Goal: Transaction & Acquisition: Book appointment/travel/reservation

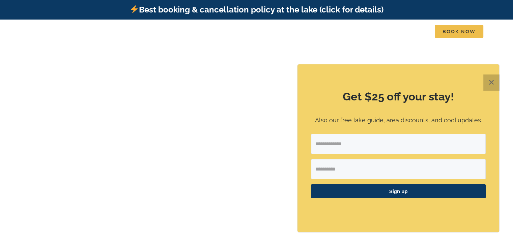
click at [492, 81] on button "✕" at bounding box center [492, 83] width 16 height 16
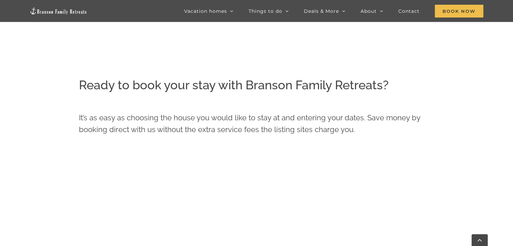
scroll to position [213, 0]
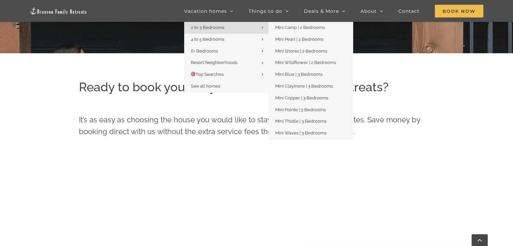
click at [216, 27] on span "2 to 3 Bedrooms" at bounding box center [207, 27] width 33 height 5
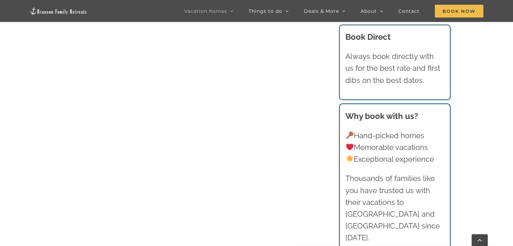
scroll to position [675, 0]
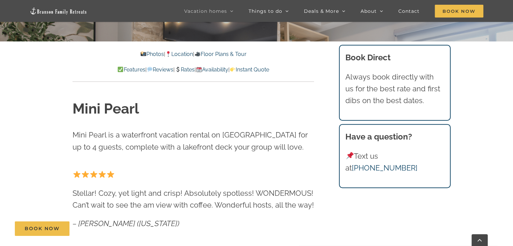
scroll to position [236, 0]
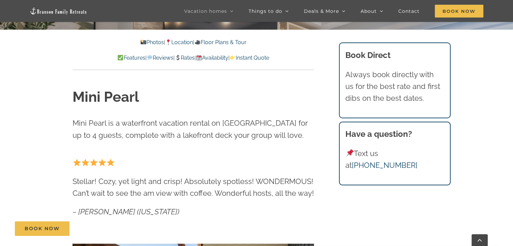
click at [148, 41] on link "Photos" at bounding box center [152, 42] width 24 height 6
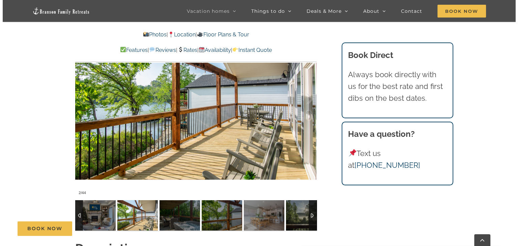
scroll to position [461, 0]
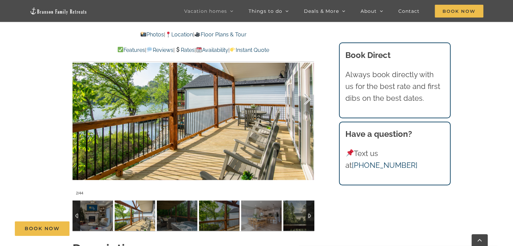
click at [308, 98] on div at bounding box center [300, 100] width 21 height 42
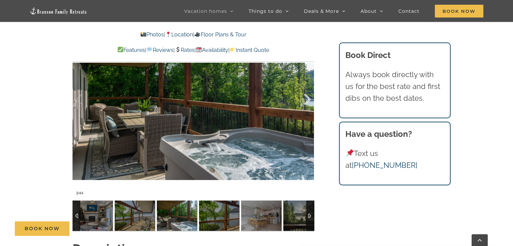
click at [308, 98] on div at bounding box center [300, 100] width 21 height 42
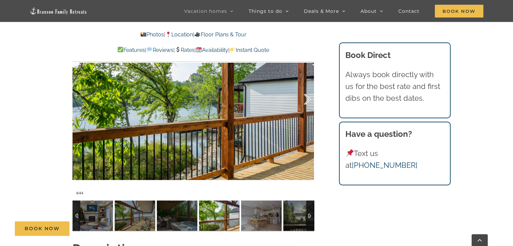
click at [308, 98] on div at bounding box center [300, 100] width 21 height 42
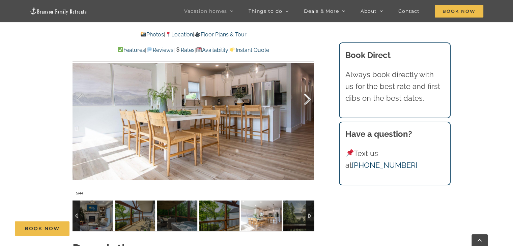
click at [308, 98] on div at bounding box center [300, 100] width 21 height 42
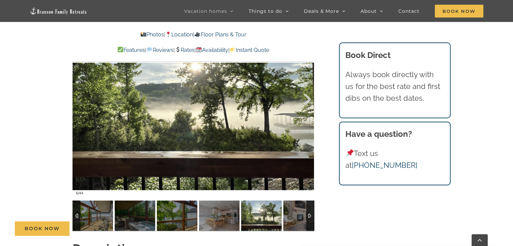
click at [308, 98] on div at bounding box center [300, 100] width 21 height 42
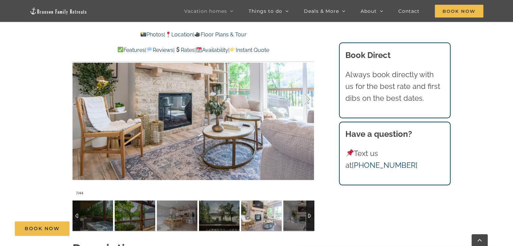
click at [308, 98] on div at bounding box center [300, 100] width 21 height 42
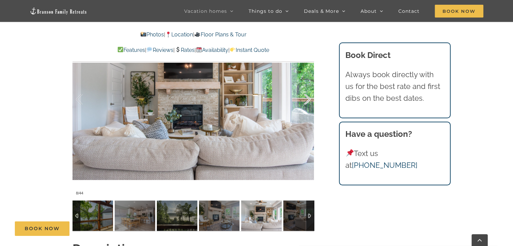
click at [308, 98] on div at bounding box center [300, 100] width 21 height 42
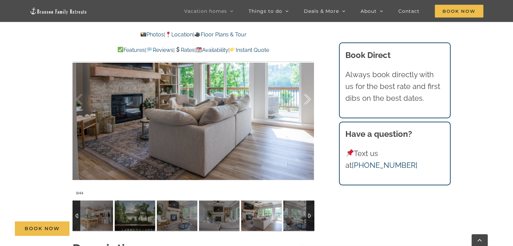
click at [308, 98] on div at bounding box center [300, 100] width 21 height 42
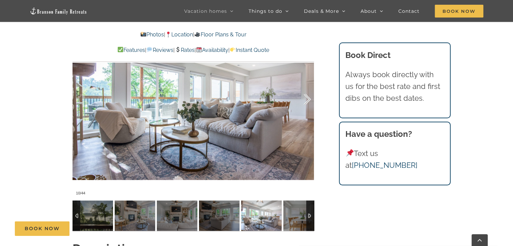
click at [308, 98] on div at bounding box center [300, 100] width 21 height 42
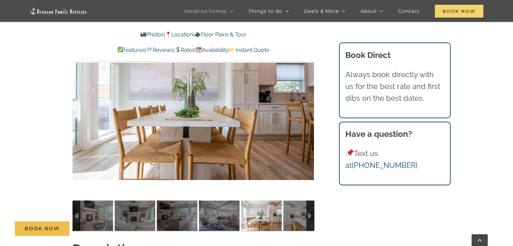
click at [458, 10] on span "Book Now" at bounding box center [459, 11] width 49 height 13
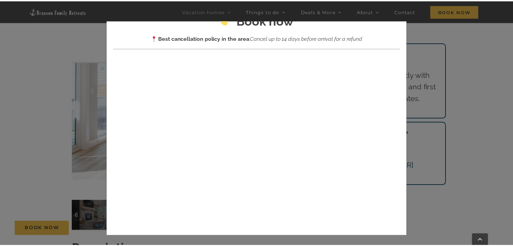
scroll to position [0, 0]
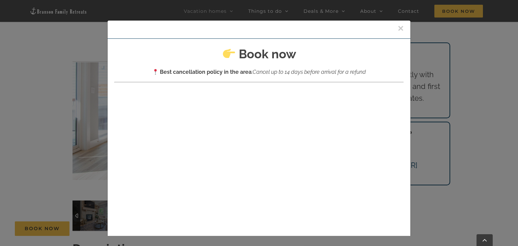
click at [398, 28] on button "×" at bounding box center [401, 28] width 6 height 10
